Goal: Task Accomplishment & Management: Manage account settings

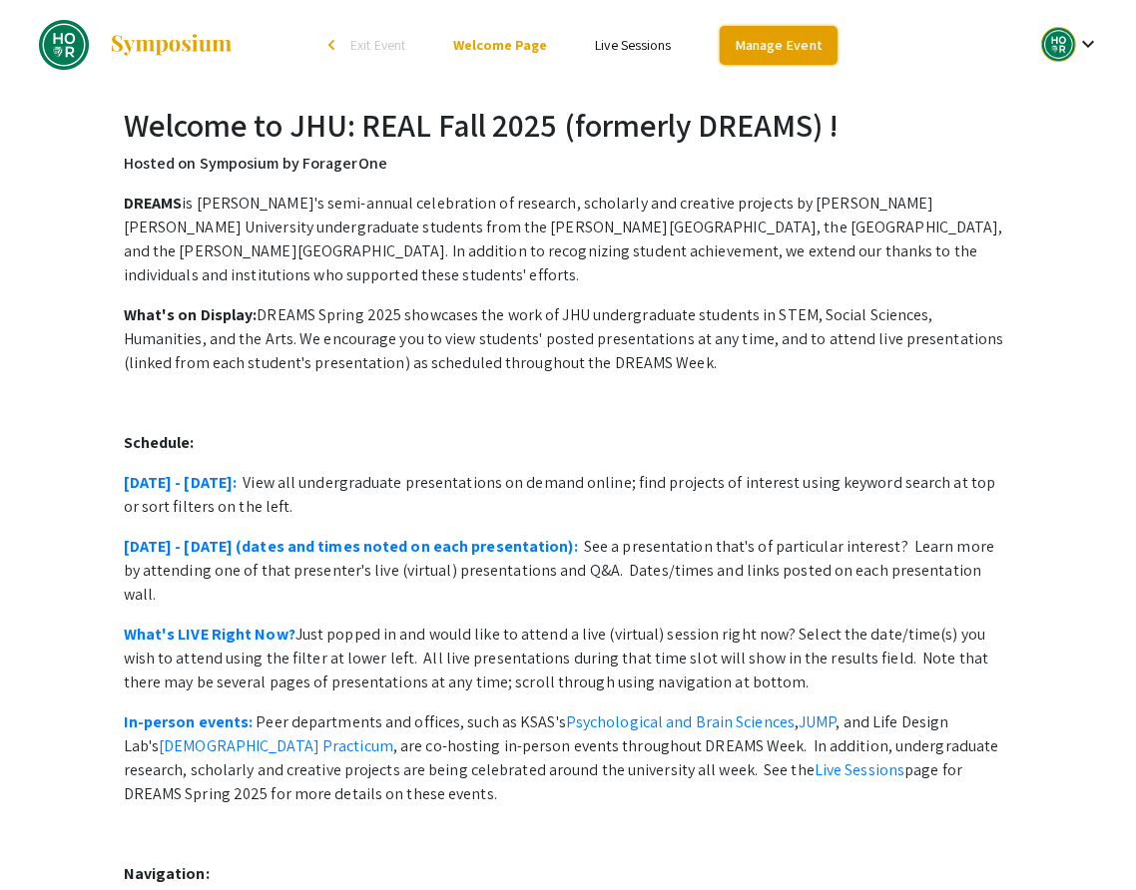
click at [763, 42] on link "Manage Event" at bounding box center [778, 45] width 118 height 39
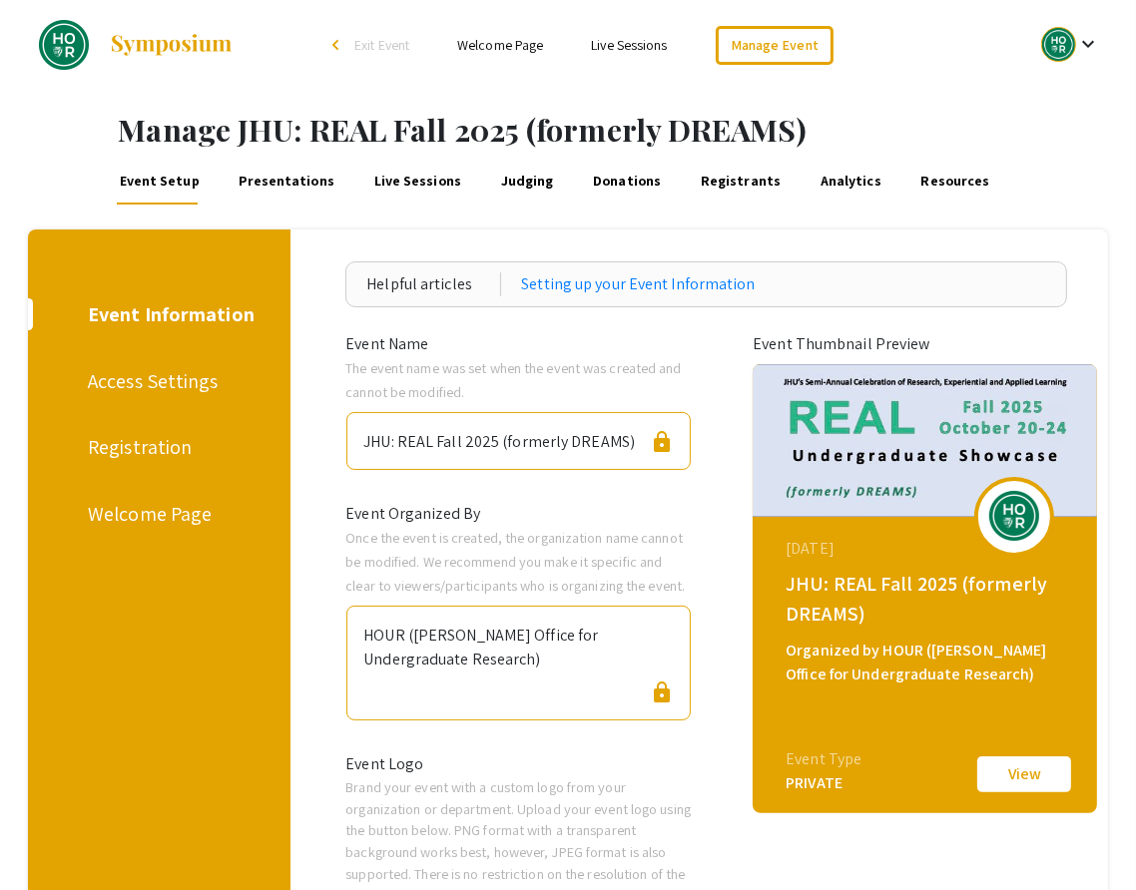
click at [291, 163] on link "Presentations" at bounding box center [286, 181] width 101 height 48
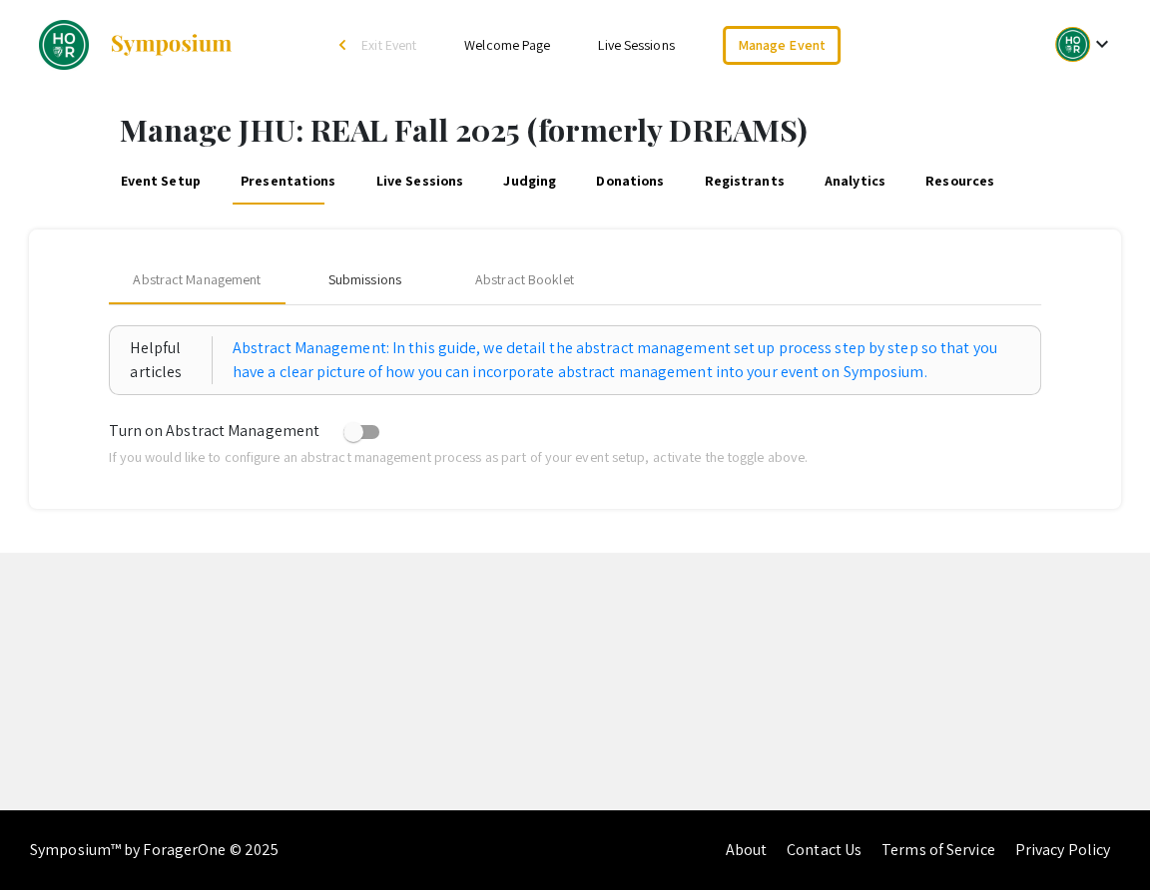
click at [377, 295] on div "Submissions" at bounding box center [364, 280] width 160 height 48
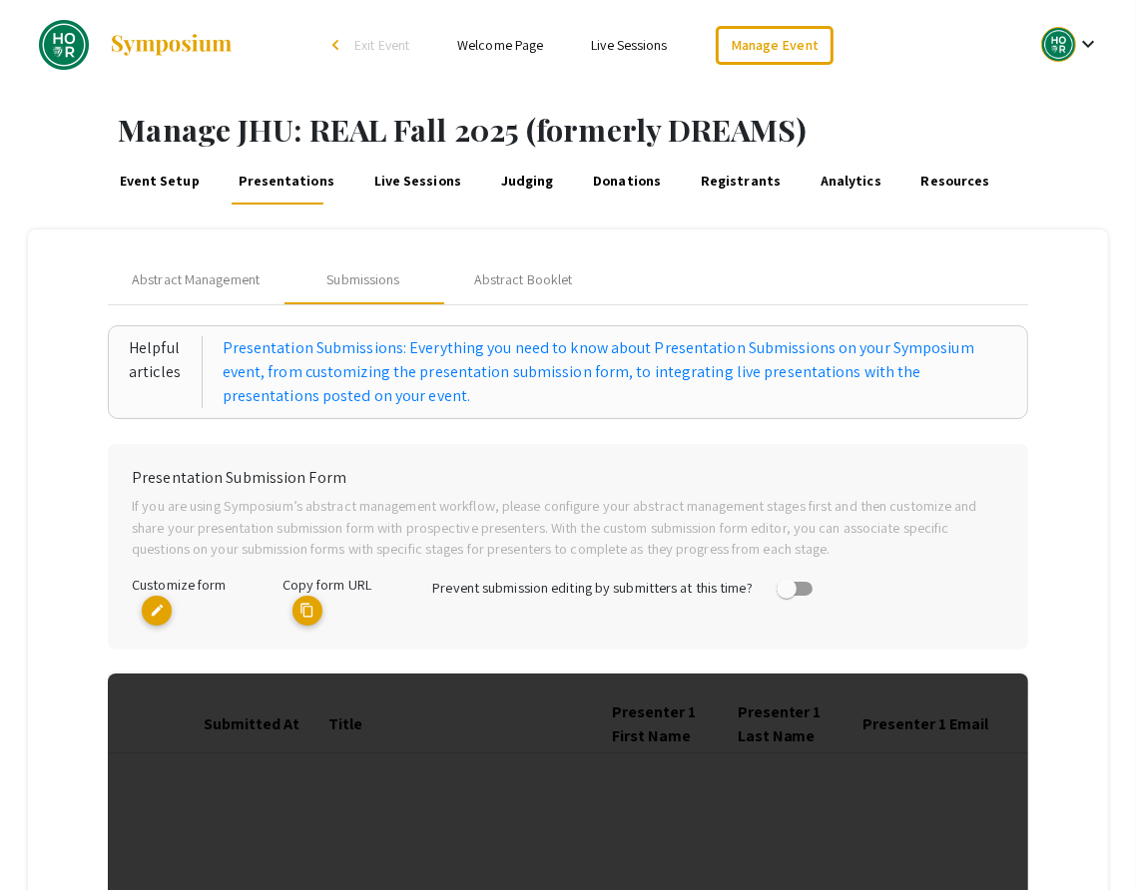
click at [308, 606] on mat-icon "content_copy" at bounding box center [307, 611] width 30 height 30
